Goal: Communication & Community: Answer question/provide support

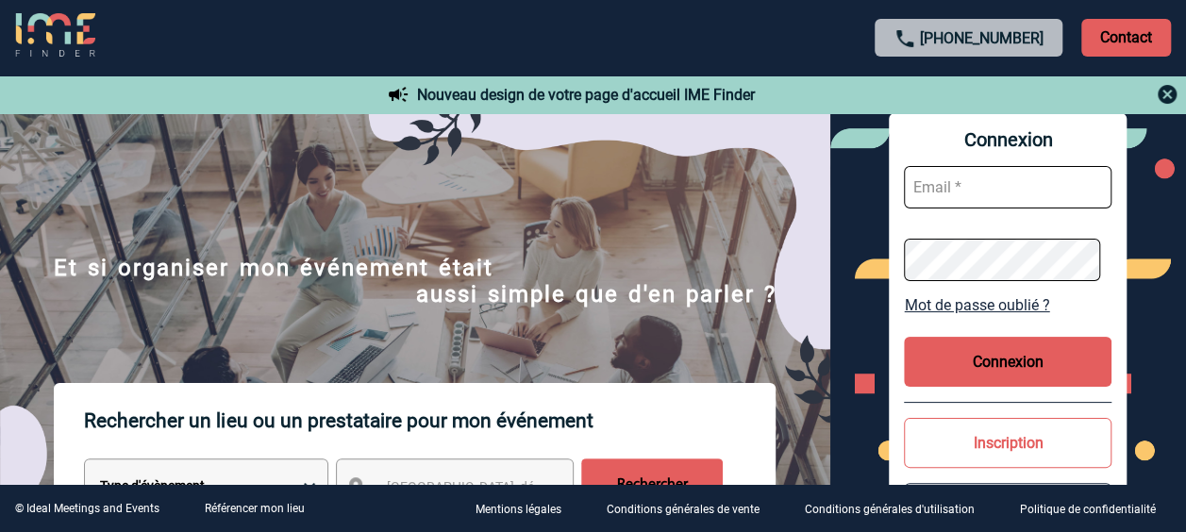
type input "Anne-Catherine.DELECROIX@3ds.com"
click at [964, 356] on button "Connexion" at bounding box center [1008, 362] width 208 height 50
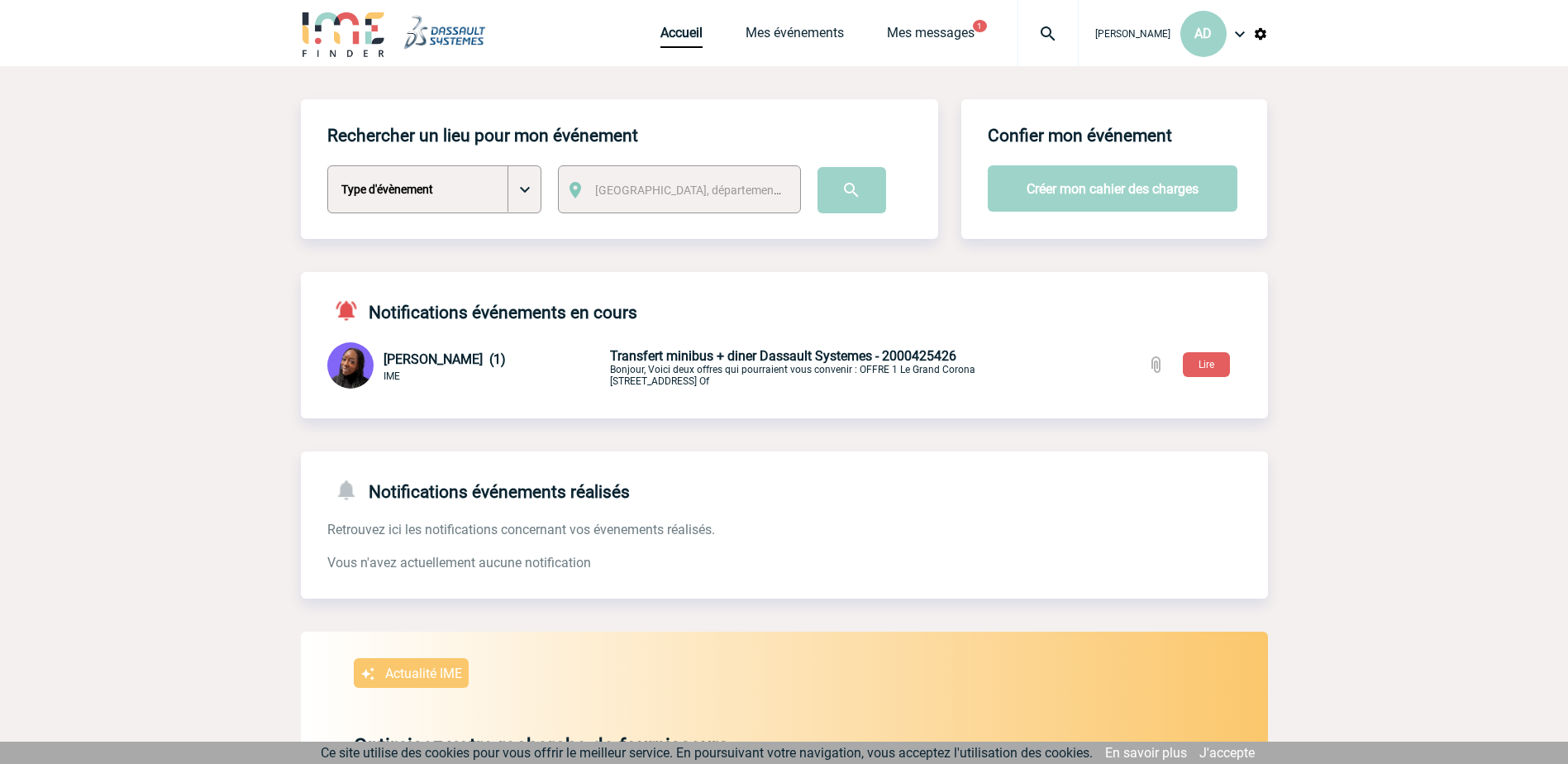
click at [663, 364] on p "Transfert minibus + diner Dassault Systemes - 2000425426 Bonjour, Voici deux of…" at bounding box center [804, 367] width 389 height 39
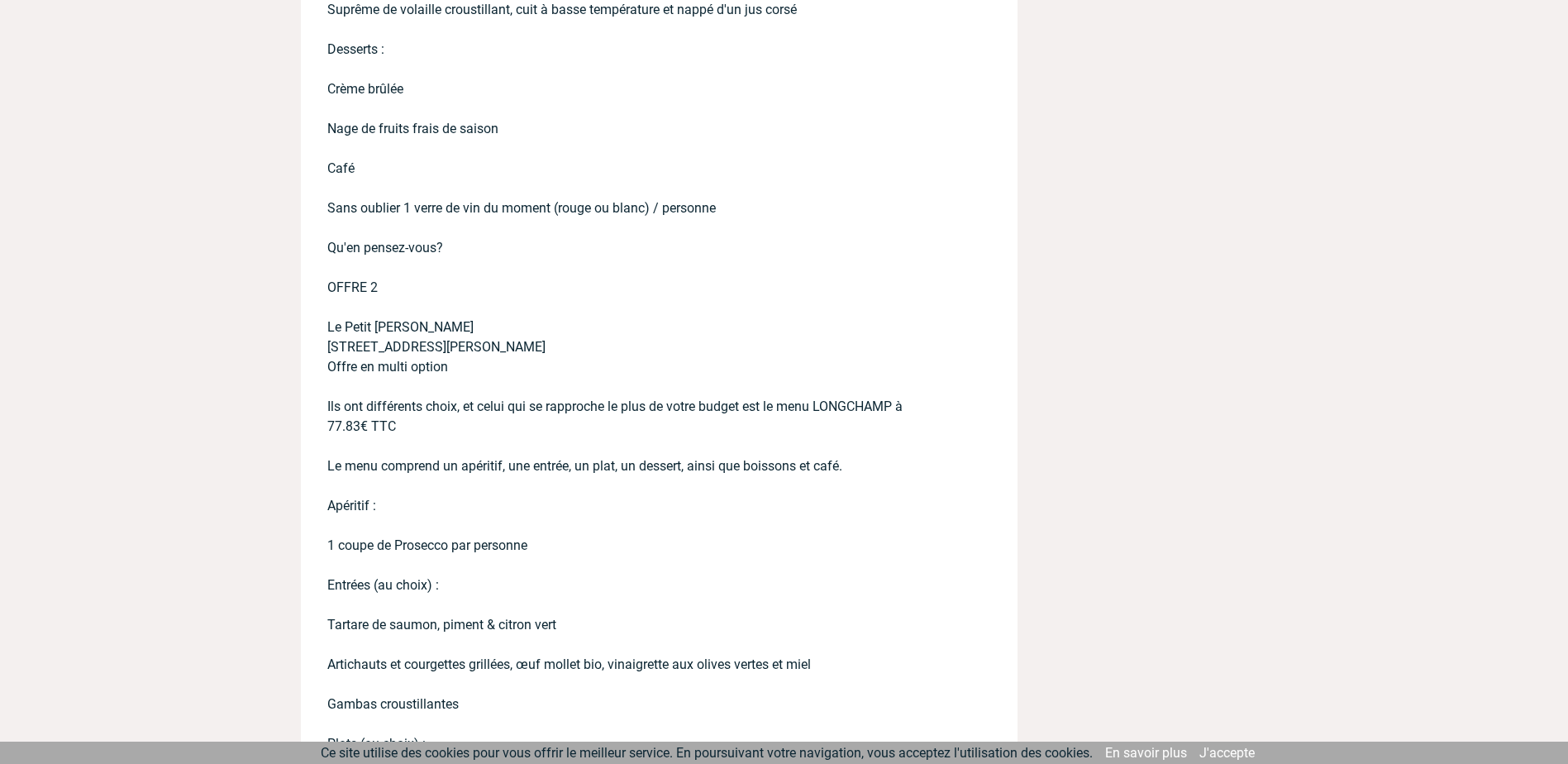
scroll to position [1157, 0]
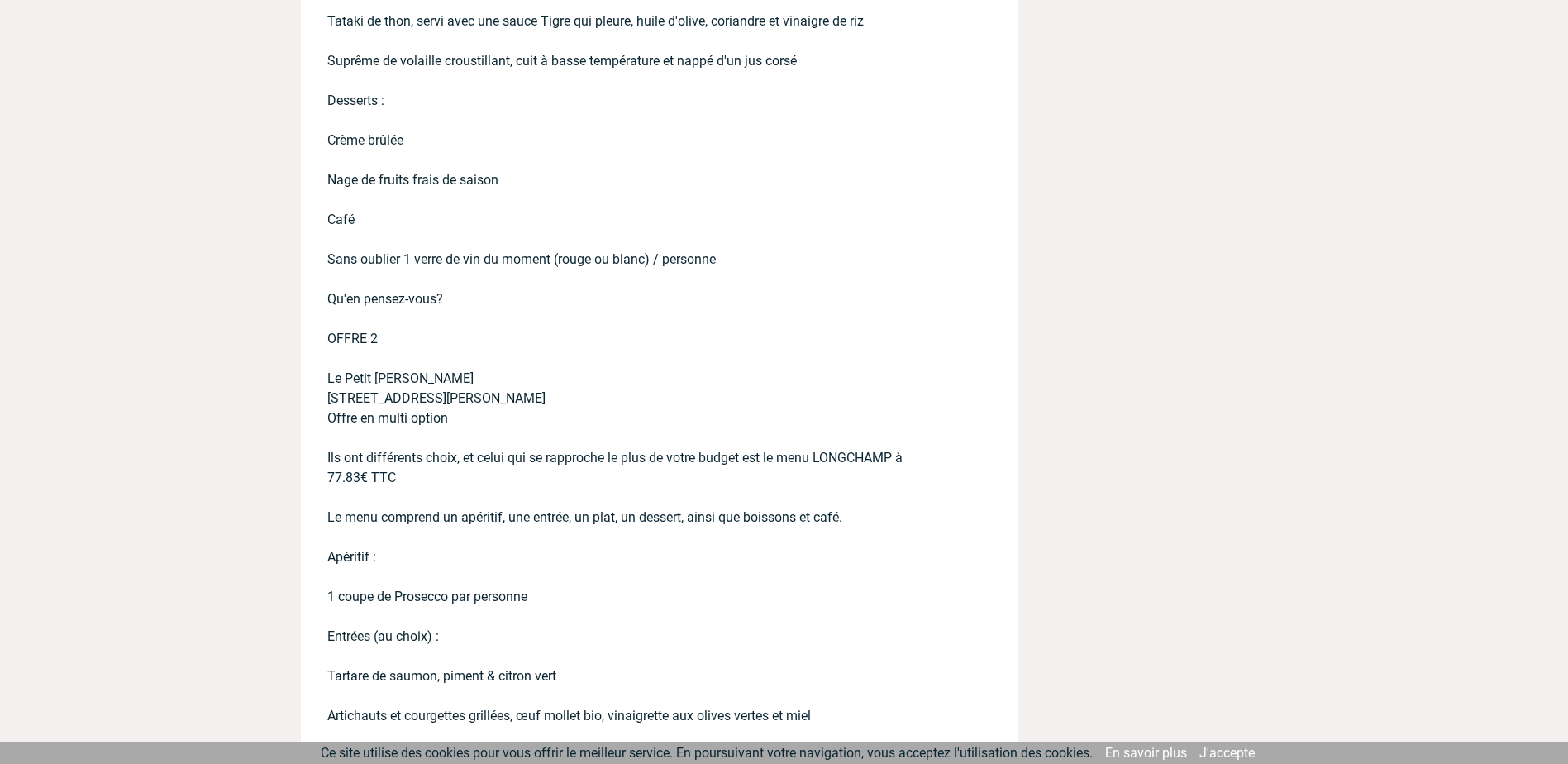
drag, startPoint x: 328, startPoint y: 373, endPoint x: 609, endPoint y: 395, distance: 281.9
click at [609, 395] on p "Bonjour, Voici deux offres qui pourraient vous convenir : OFFRE 1 Le [GEOGRAPHI…" at bounding box center [636, 474] width 618 height 2050
copy p "Le Petit [PERSON_NAME] [STREET_ADDRESS][PERSON_NAME]"
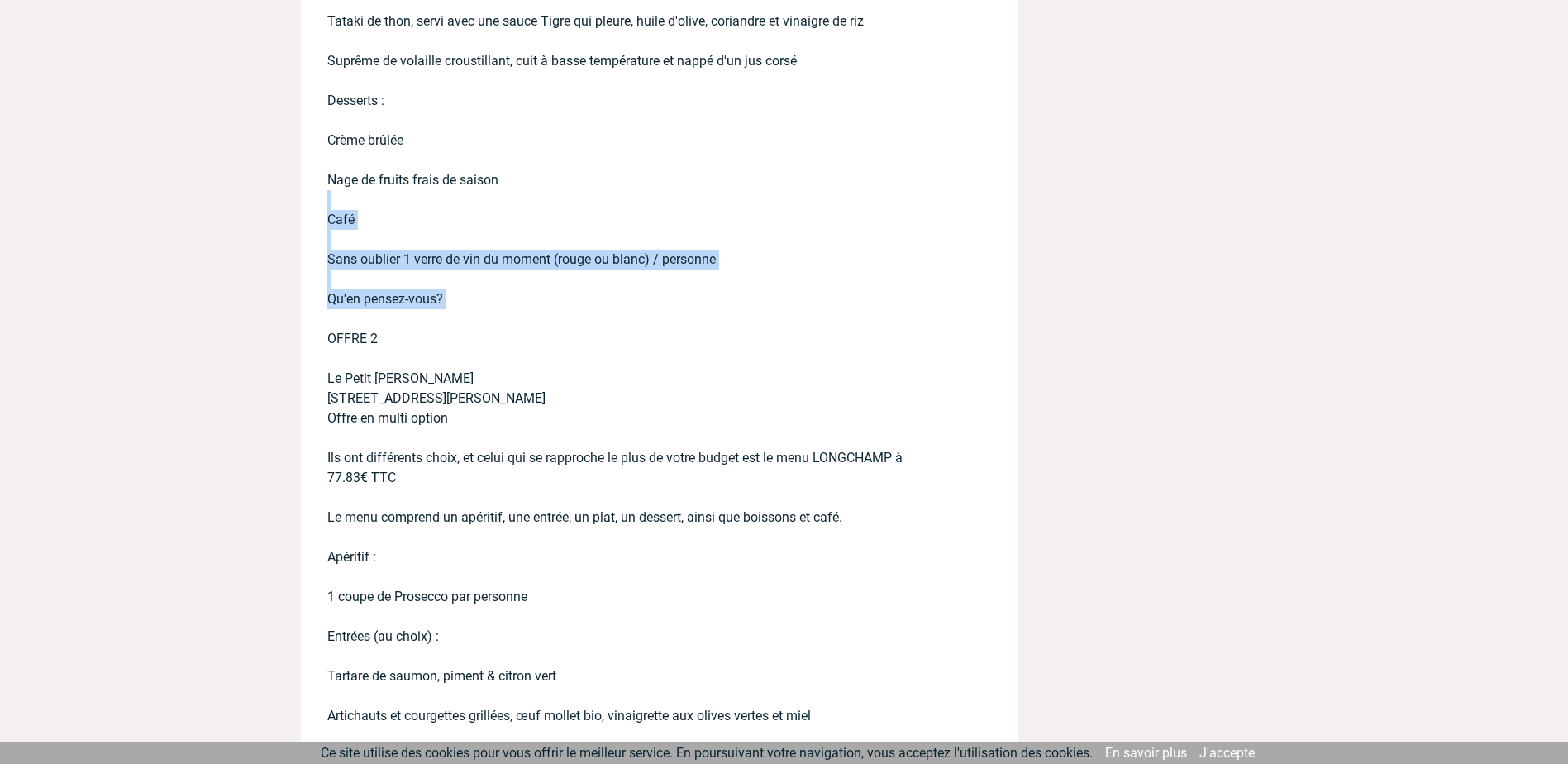
drag, startPoint x: 587, startPoint y: 287, endPoint x: 319, endPoint y: 124, distance: 313.7
click at [319, 124] on div "Bonjour, Voici deux offres qui pourraient vous convenir : OFFRE 1 Le [GEOGRAPHI…" at bounding box center [660, 523] width 717 height 2148
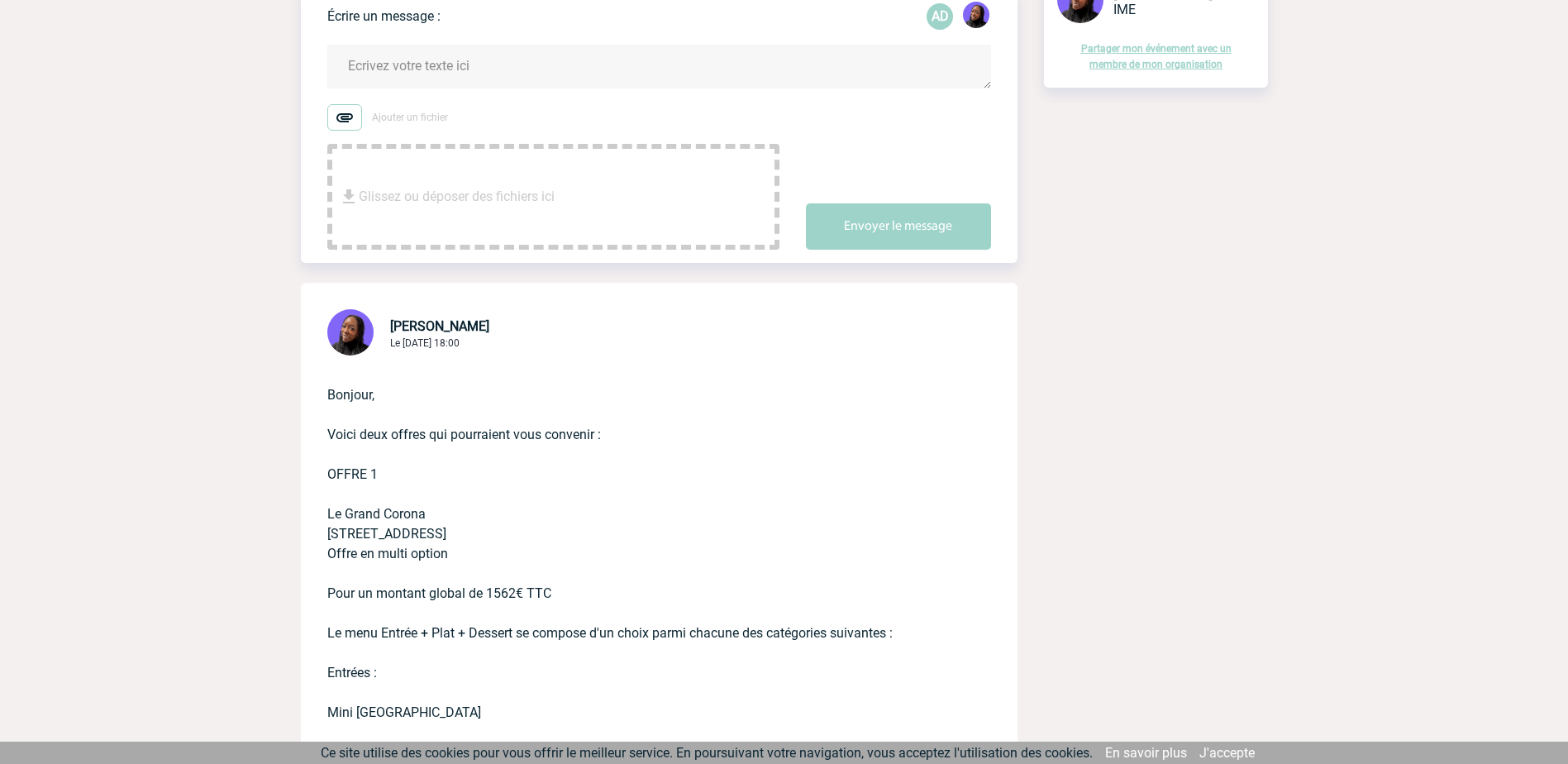
scroll to position [496, 0]
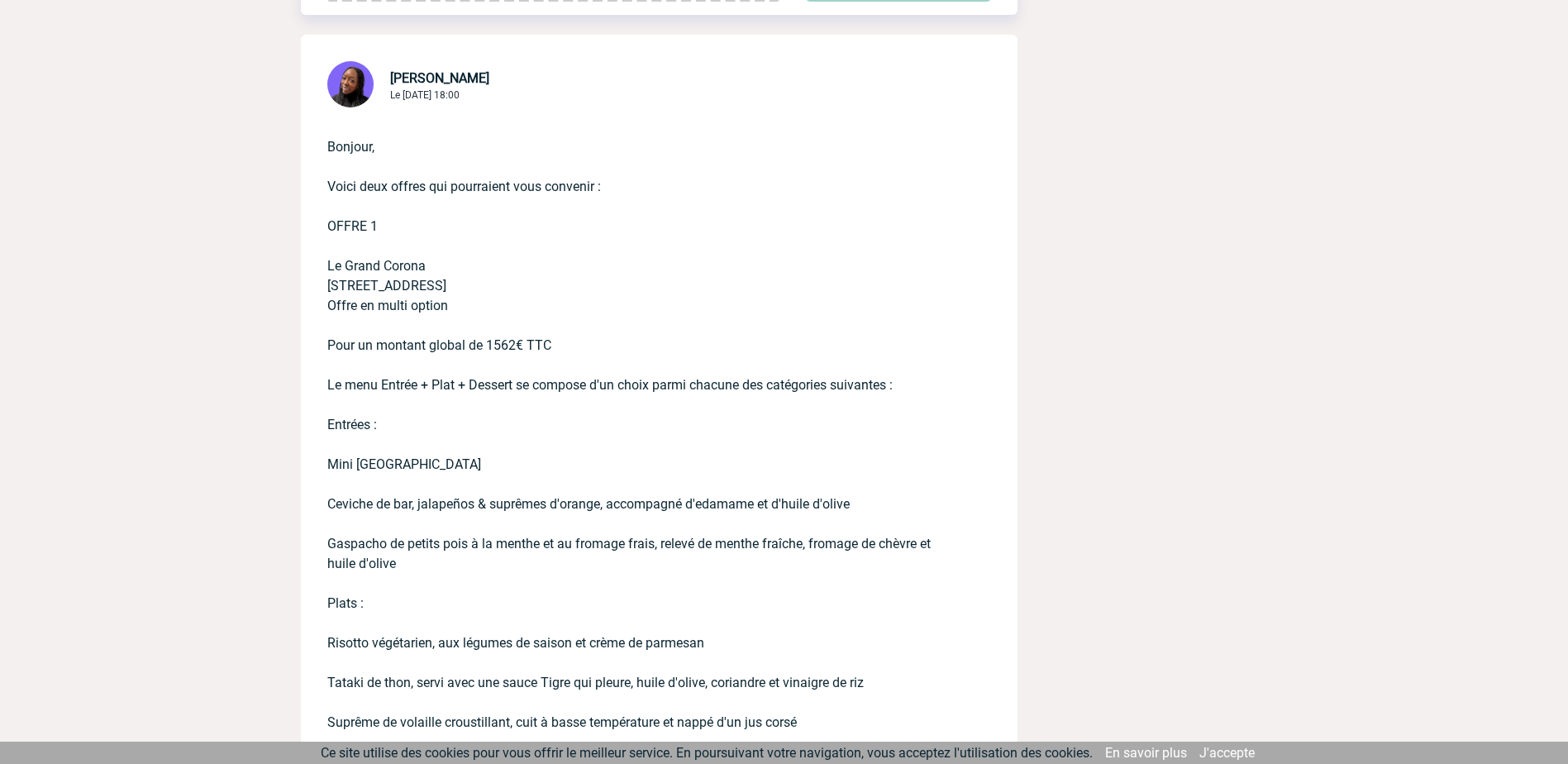
drag, startPoint x: 328, startPoint y: 265, endPoint x: 529, endPoint y: 281, distance: 201.6
copy p "Le Grand Corona [STREET_ADDRESS]"
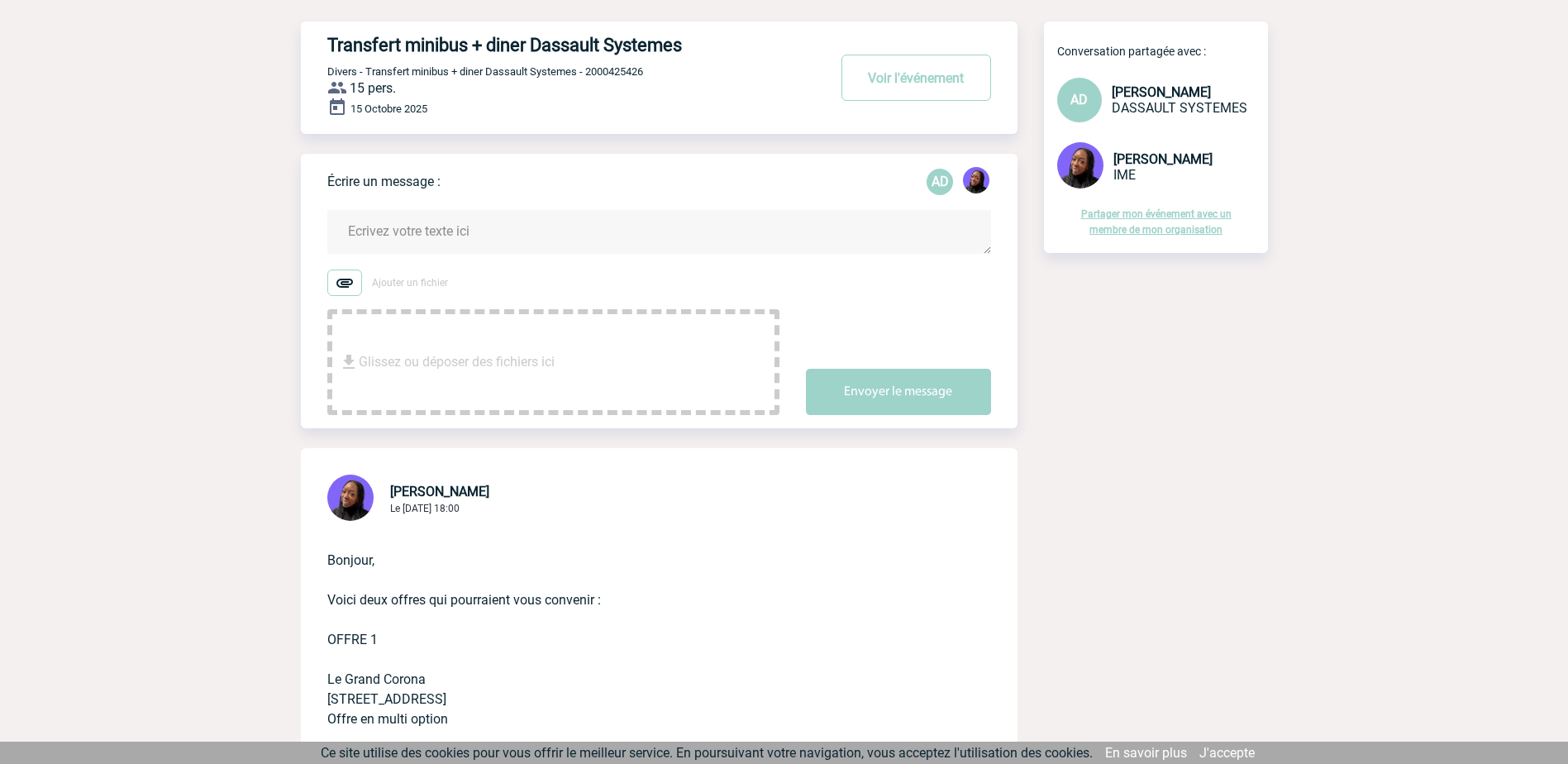
scroll to position [0, 0]
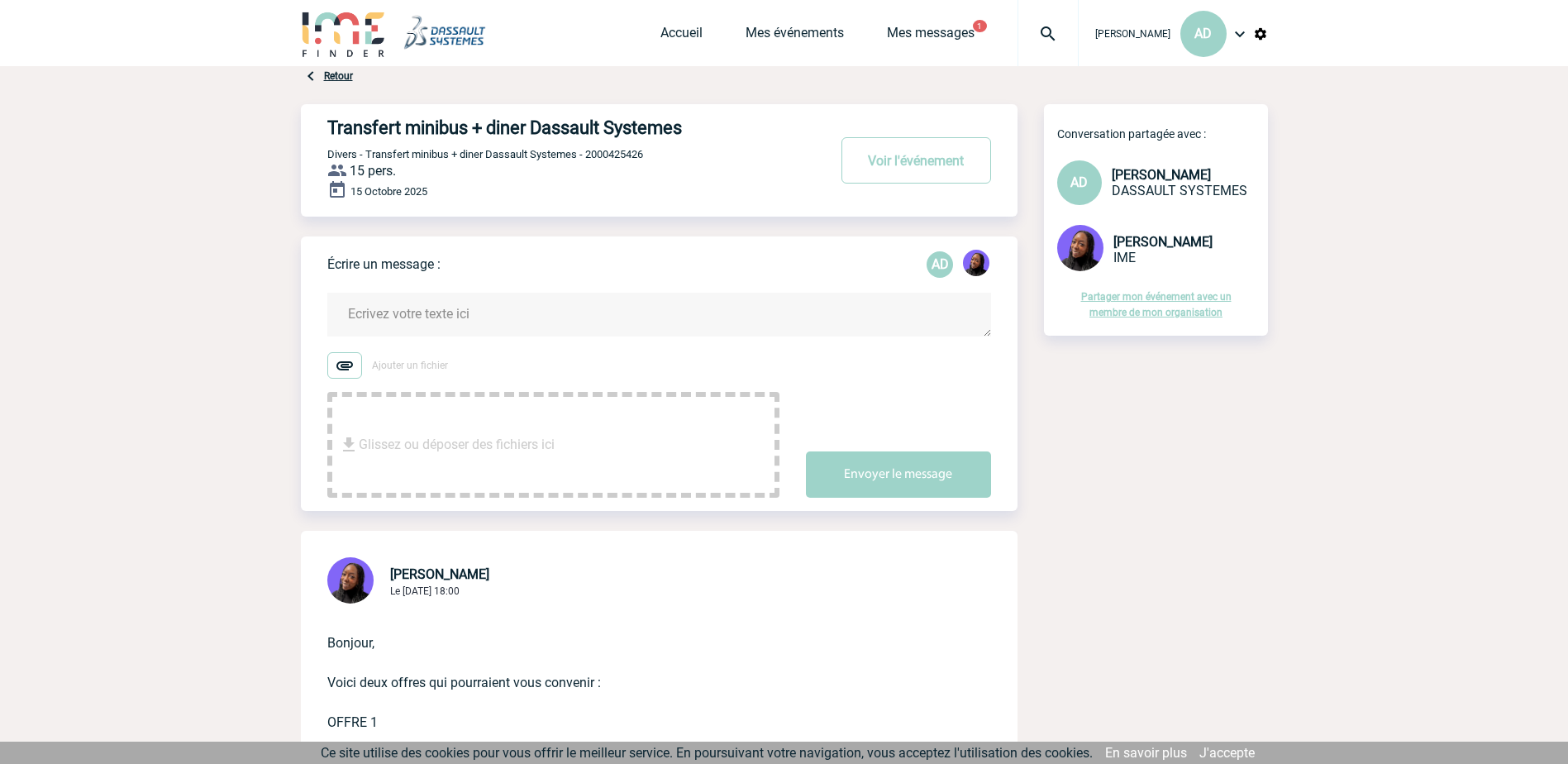
click at [515, 316] on textarea at bounding box center [660, 315] width 664 height 44
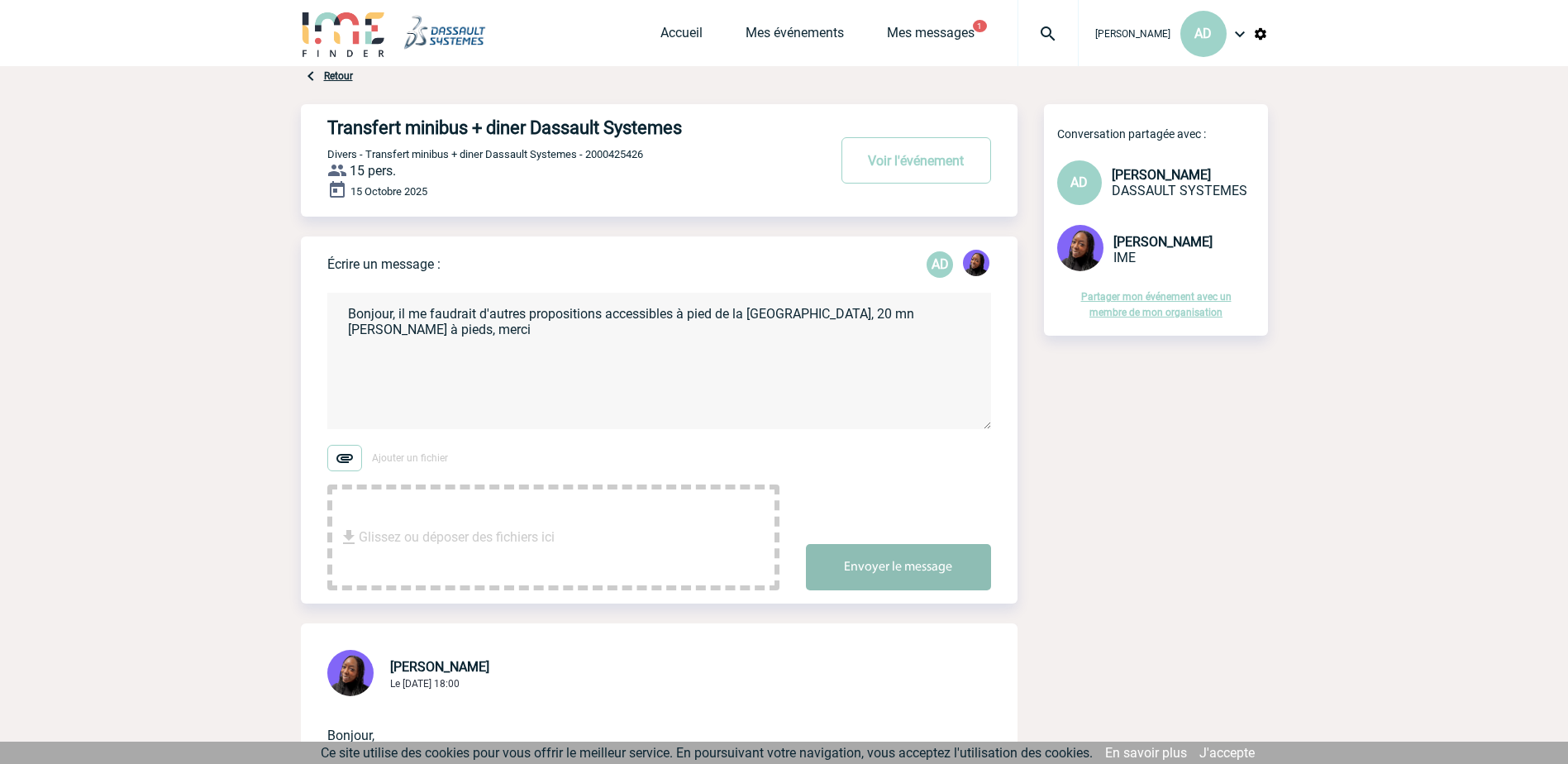
type textarea "Bonjour, il me faudrait d'autres propositions accessibles à pied de la [GEOGRAP…"
click at [870, 576] on button "Envoyer le message" at bounding box center [898, 567] width 185 height 46
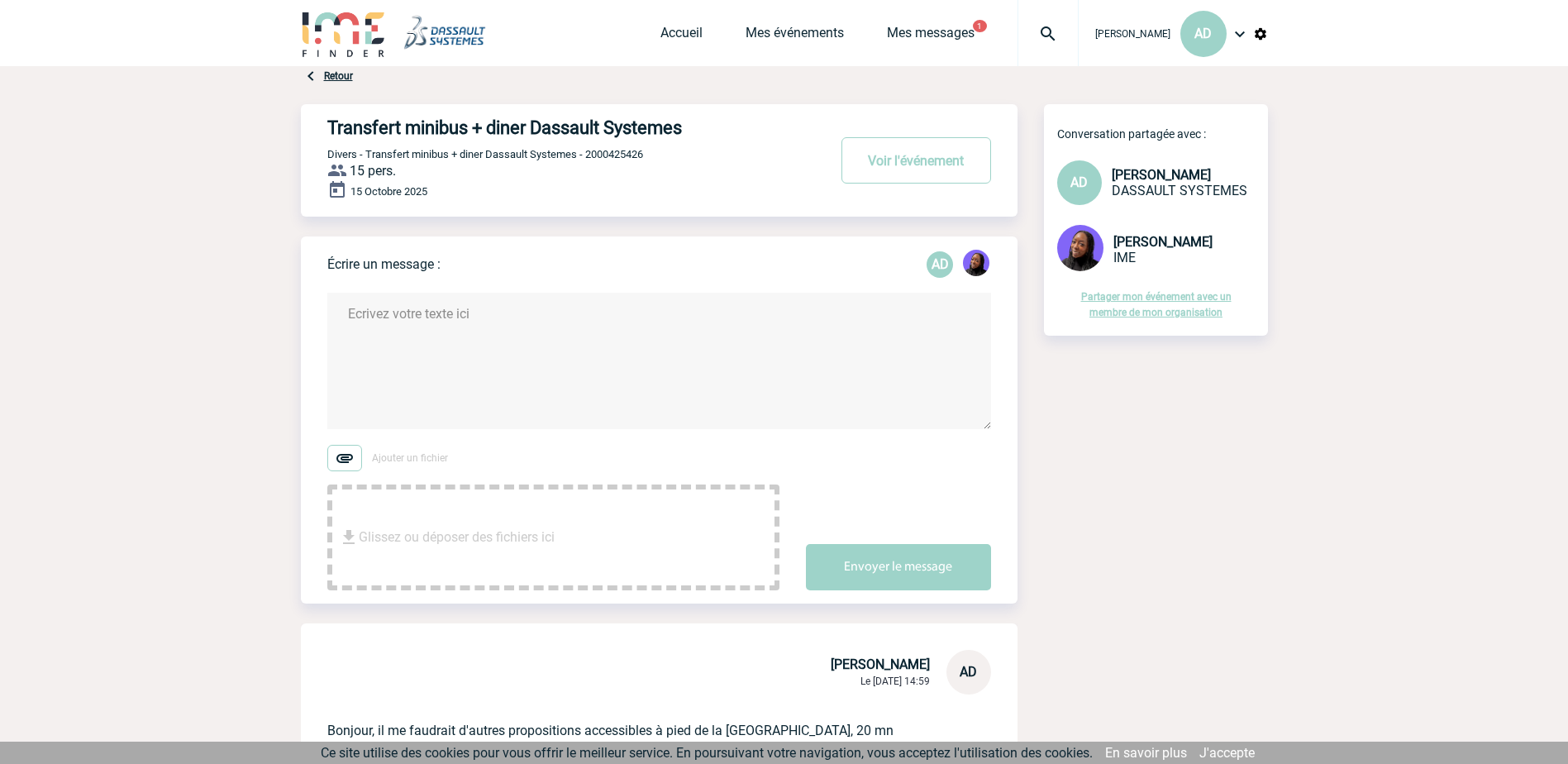
click at [455, 341] on textarea at bounding box center [660, 361] width 664 height 137
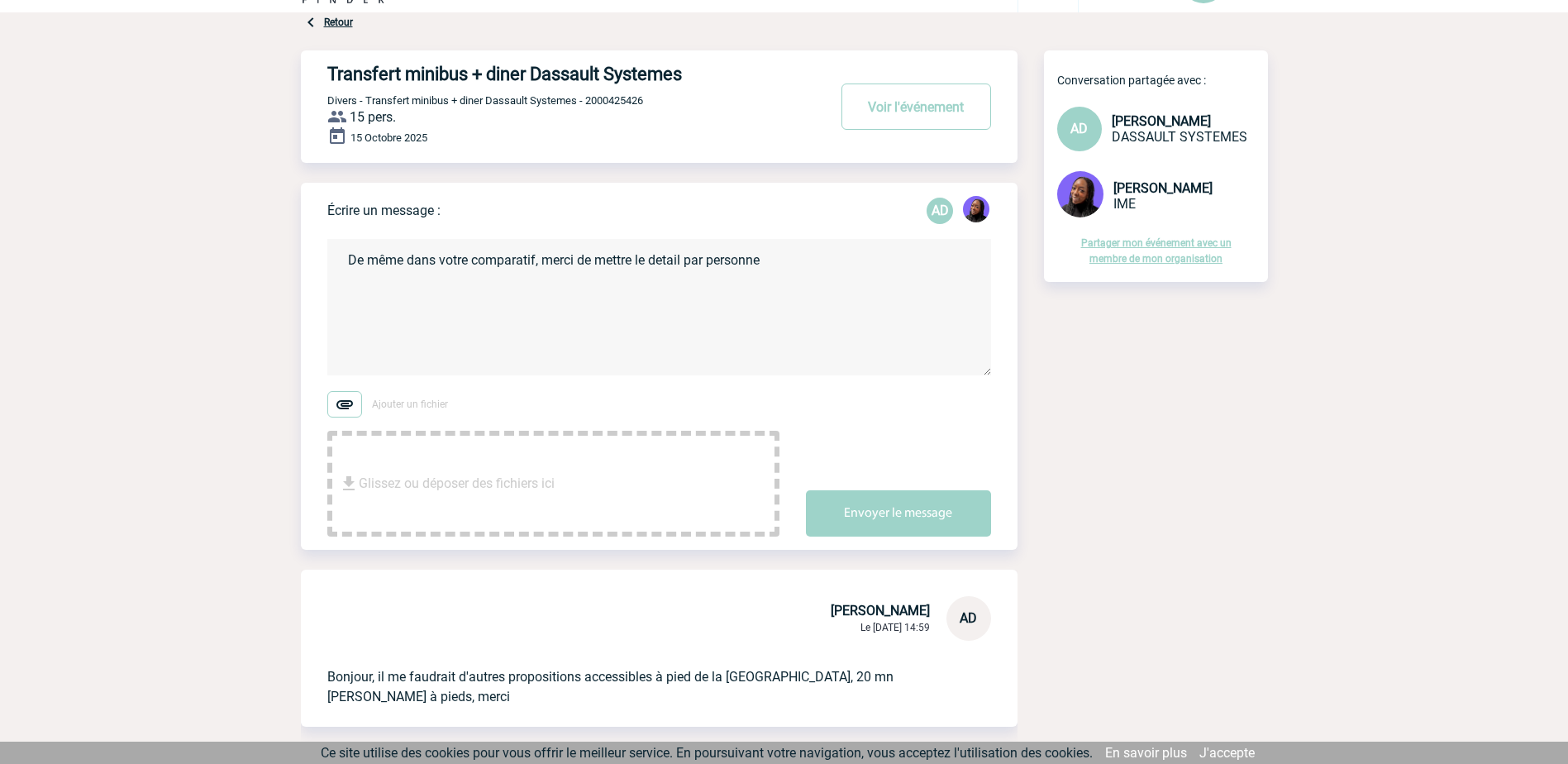
scroll to position [82, 0]
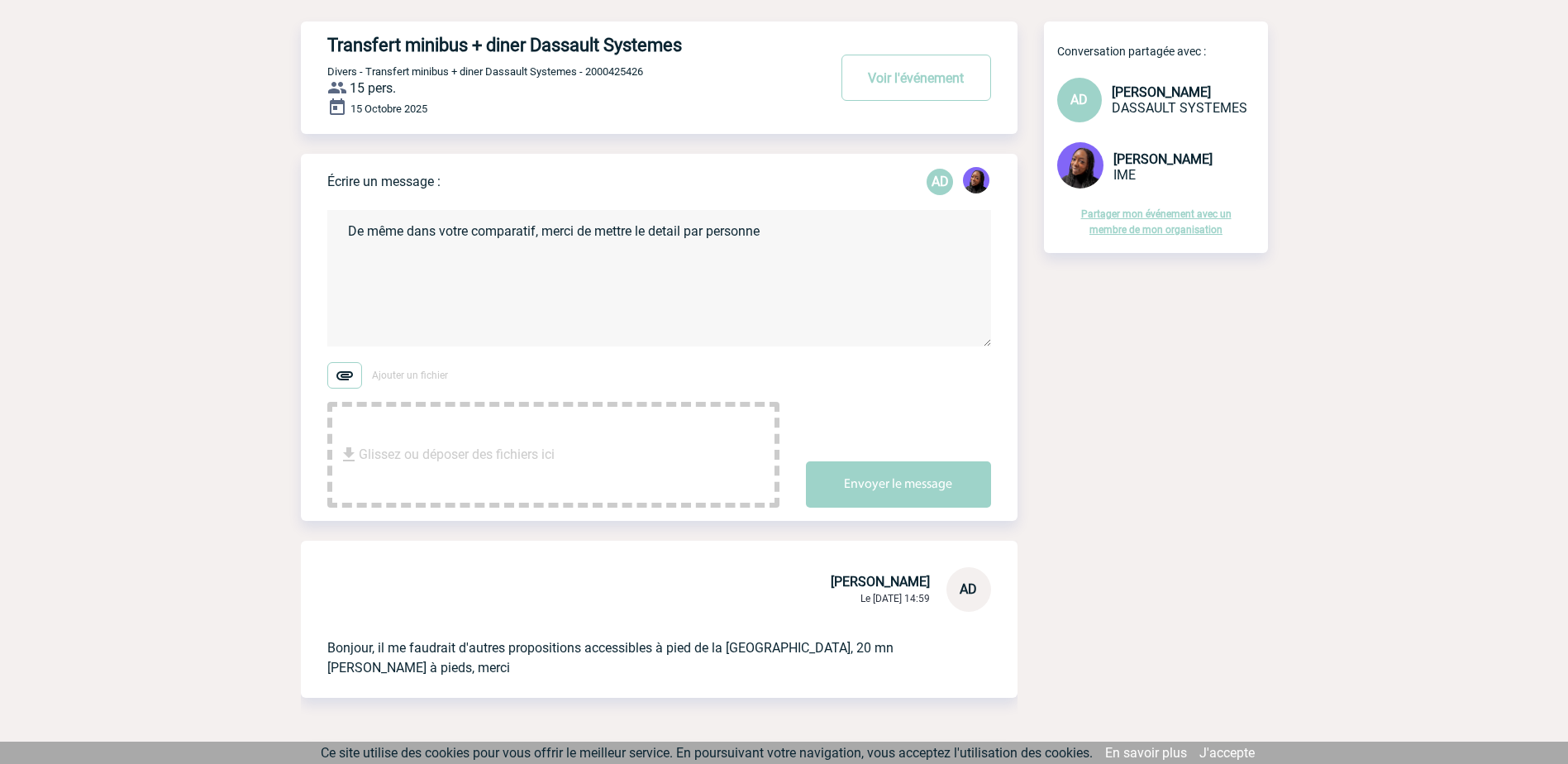
click at [651, 235] on textarea "De même dans votre comparatif, merci de mettre le detail par personne" at bounding box center [660, 279] width 664 height 137
click at [779, 237] on textarea "De même dans votre comparatif, merci de mettre le prix par personne" at bounding box center [660, 279] width 664 height 137
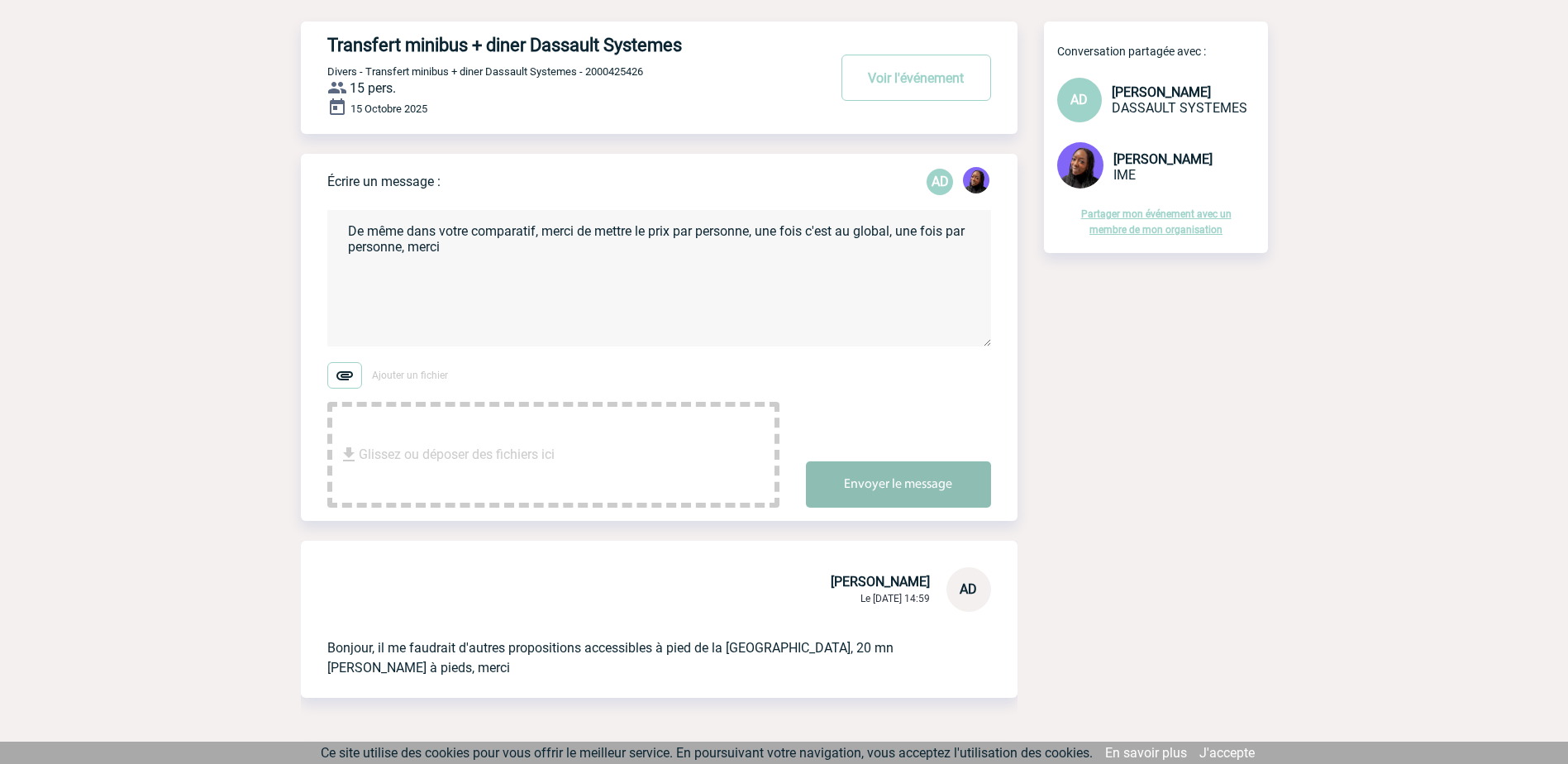
type textarea "De même dans votre comparatif, merci de mettre le prix par personne, une fois c…"
click at [945, 492] on button "Envoyer le message" at bounding box center [898, 485] width 185 height 46
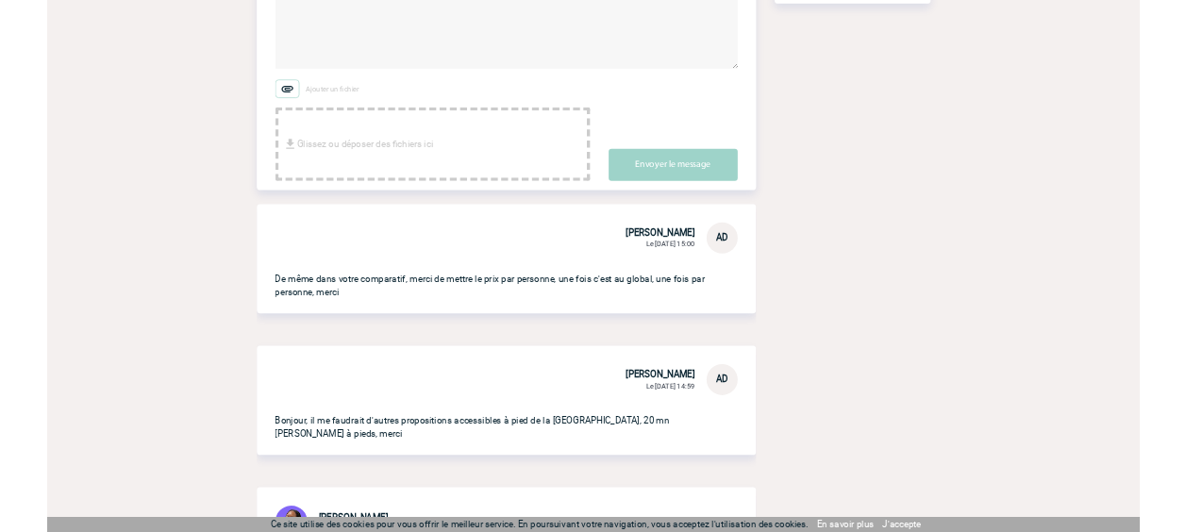
scroll to position [0, 0]
